Goal: Task Accomplishment & Management: Use online tool/utility

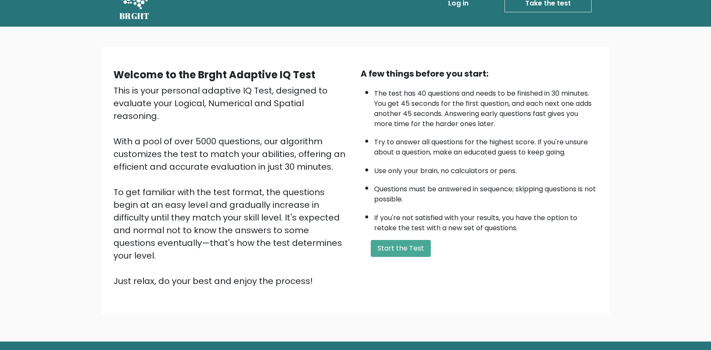
scroll to position [23, 0]
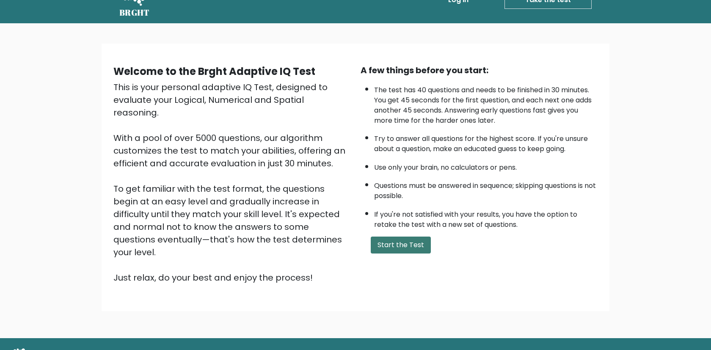
click at [377, 245] on button "Start the Test" at bounding box center [401, 245] width 60 height 17
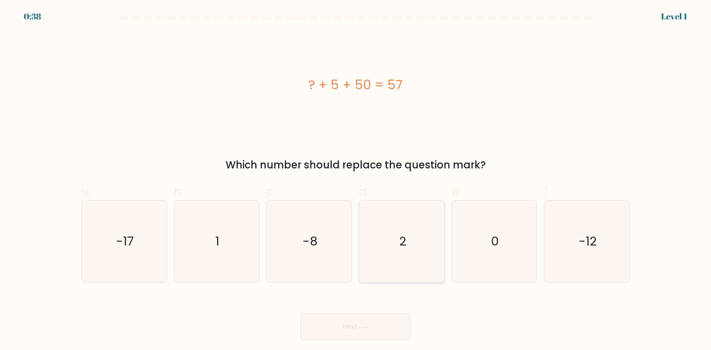
click at [380, 245] on icon "2" at bounding box center [402, 242] width 82 height 82
click at [356, 181] on input "d. 2" at bounding box center [356, 178] width 0 height 6
radio input "true"
click at [339, 320] on button "Next" at bounding box center [356, 326] width 110 height 27
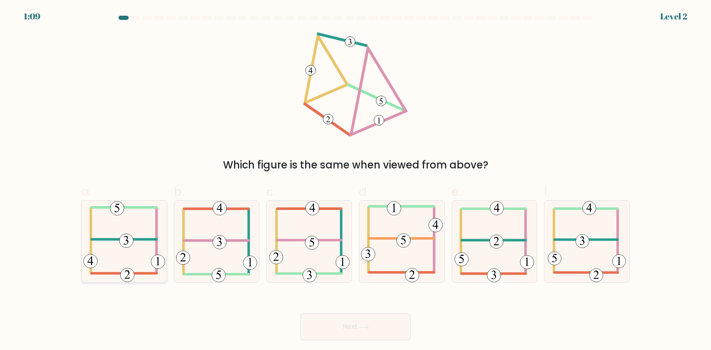
click at [134, 240] on 406 at bounding box center [123, 240] width 65 height 0
click at [356, 181] on input "a." at bounding box center [356, 178] width 0 height 6
radio input "true"
click at [383, 328] on button "Next" at bounding box center [356, 326] width 110 height 27
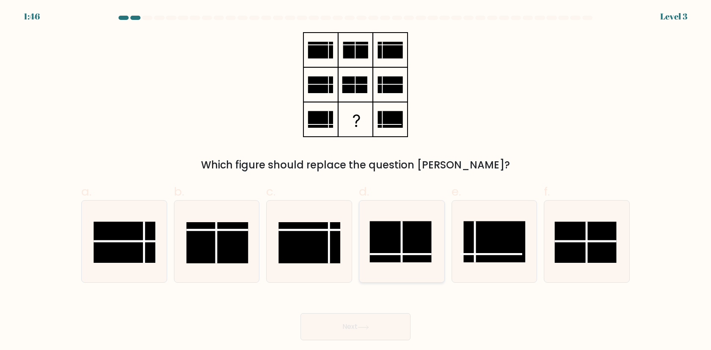
click at [382, 241] on rect at bounding box center [401, 241] width 62 height 41
click at [356, 181] on input "d." at bounding box center [356, 178] width 0 height 6
radio input "true"
click at [344, 333] on button "Next" at bounding box center [356, 326] width 110 height 27
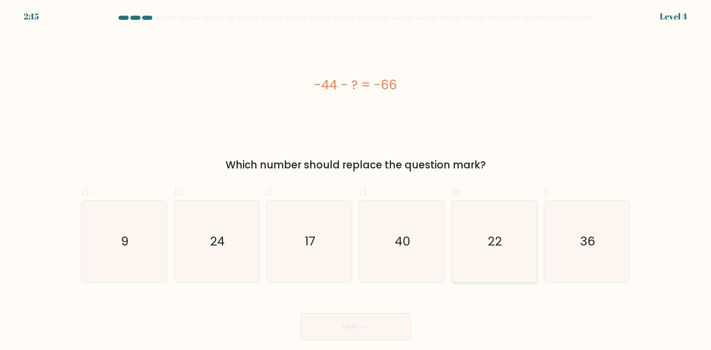
click at [485, 234] on icon "22" at bounding box center [494, 242] width 82 height 82
click at [356, 181] on input "e. 22" at bounding box center [356, 178] width 0 height 6
radio input "true"
click at [351, 320] on button "Next" at bounding box center [356, 326] width 110 height 27
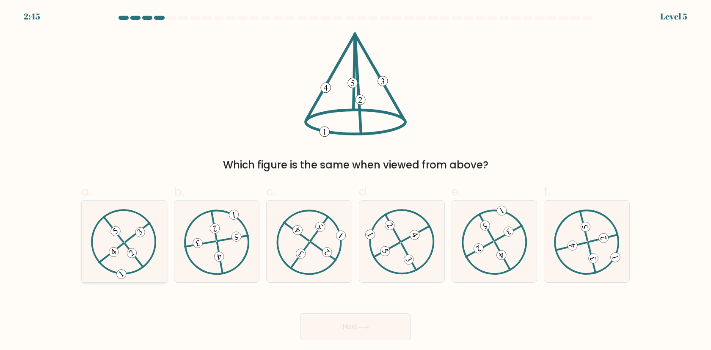
click at [138, 256] on icon at bounding box center [124, 241] width 66 height 65
click at [356, 181] on input "a." at bounding box center [356, 178] width 0 height 6
radio input "true"
click at [352, 329] on button "Next" at bounding box center [356, 326] width 110 height 27
